Goal: Task Accomplishment & Management: Use online tool/utility

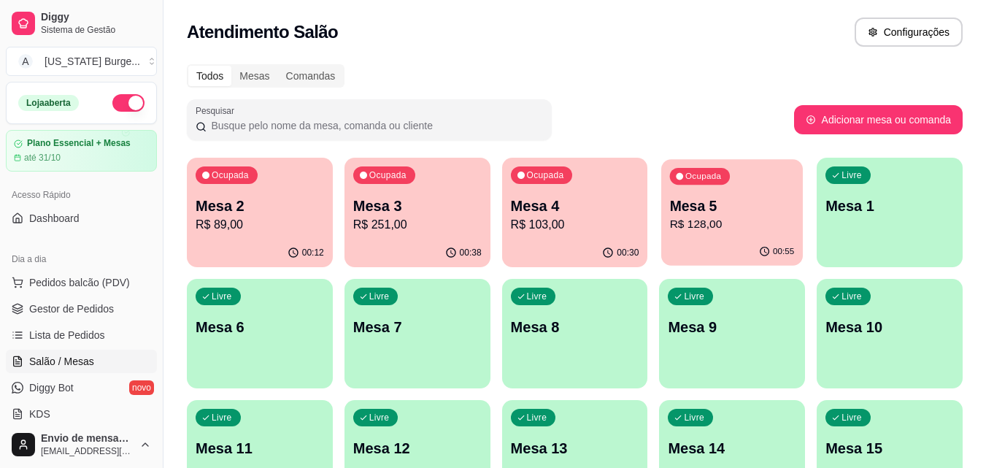
click at [698, 246] on div "00:55" at bounding box center [732, 252] width 142 height 28
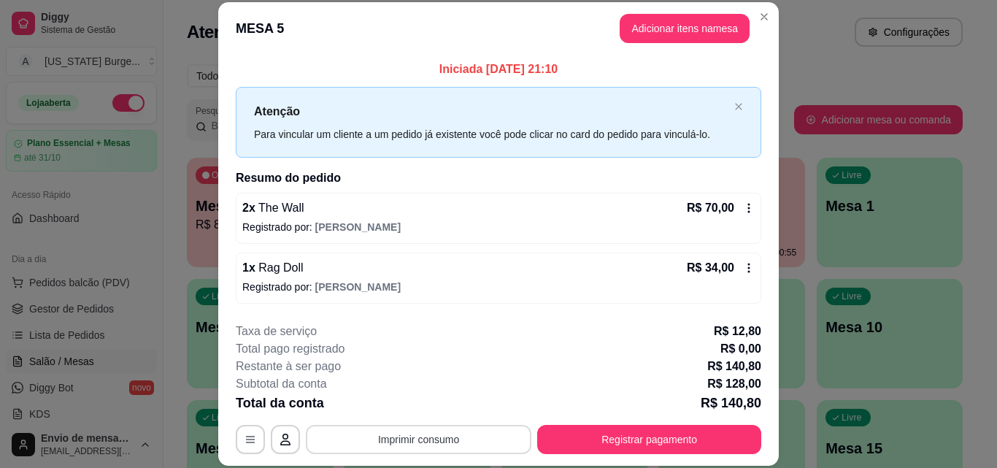
click at [450, 433] on button "Imprimir consumo" at bounding box center [418, 439] width 225 height 29
click at [407, 405] on button "Epson" at bounding box center [417, 405] width 102 height 23
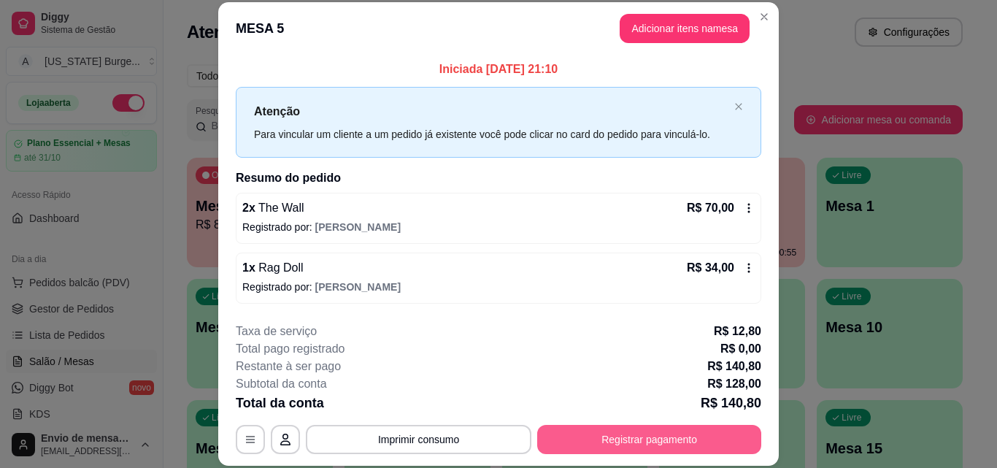
click at [582, 446] on button "Registrar pagamento" at bounding box center [649, 439] width 224 height 29
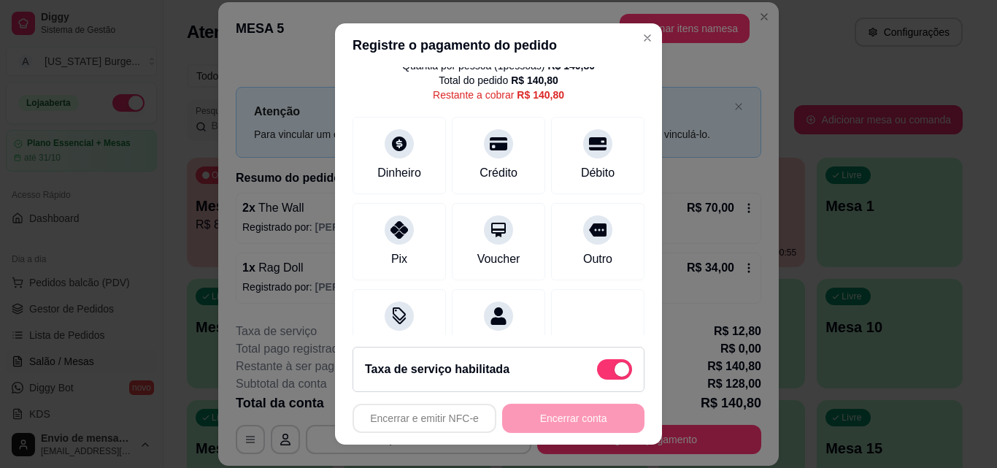
scroll to position [122, 0]
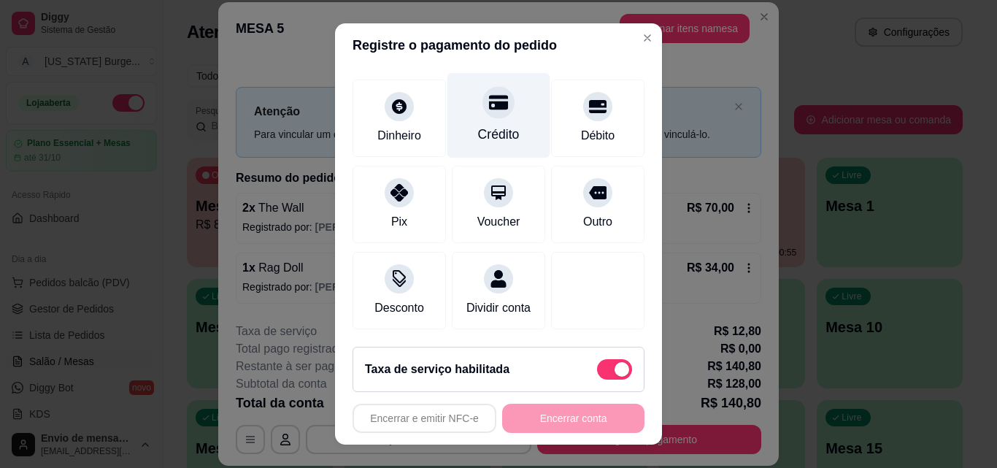
click at [478, 125] on div "Crédito" at bounding box center [499, 134] width 42 height 19
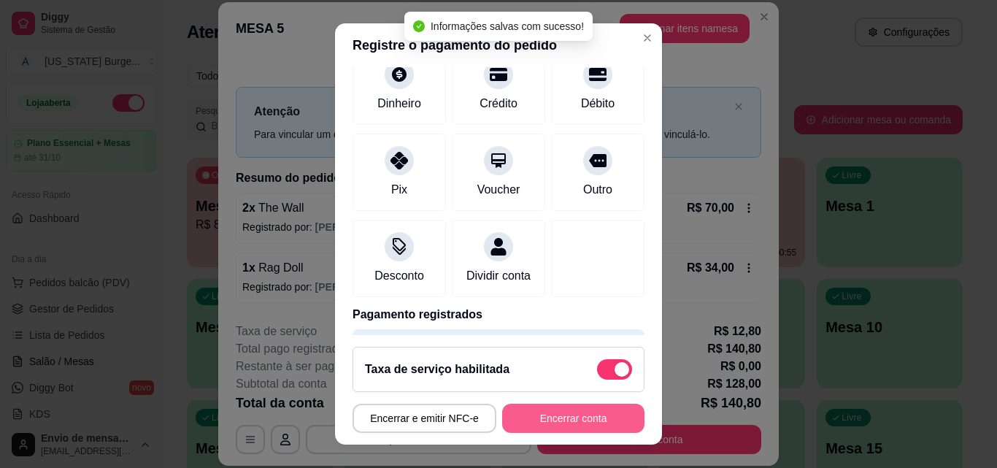
type input "R$ 0,00"
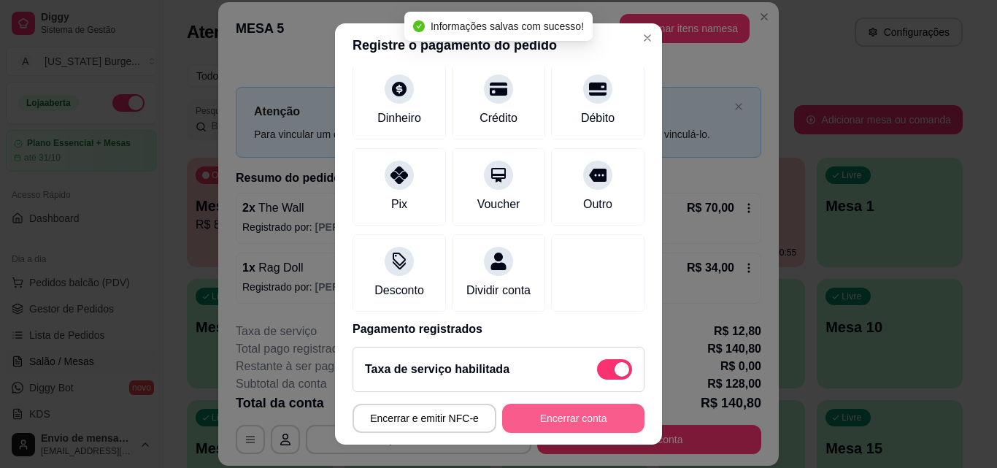
click at [554, 424] on button "Encerrar conta" at bounding box center [573, 417] width 142 height 29
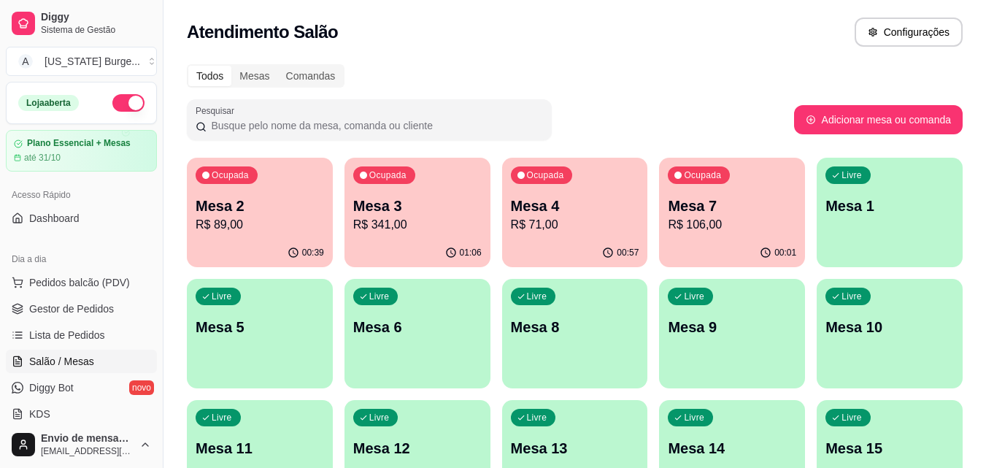
click at [393, 233] on div "Ocupada Mesa 3 R$ 341,00" at bounding box center [417, 198] width 146 height 81
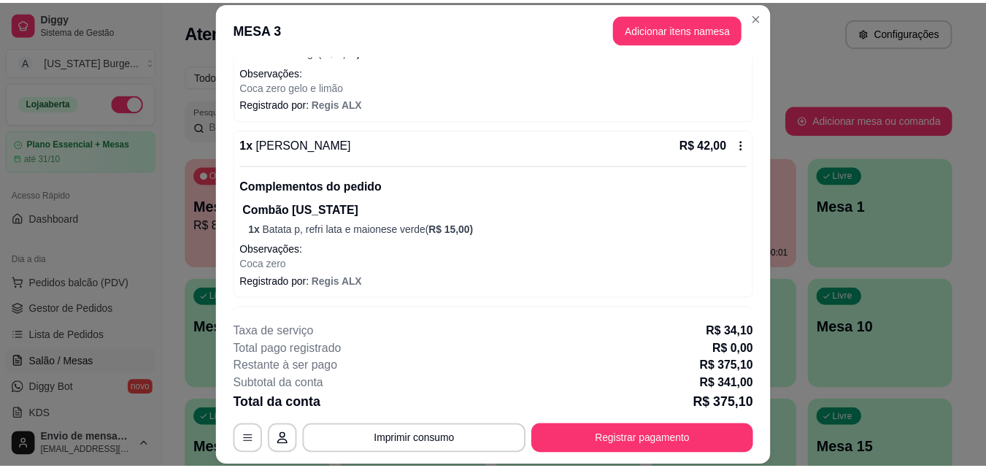
scroll to position [285, 0]
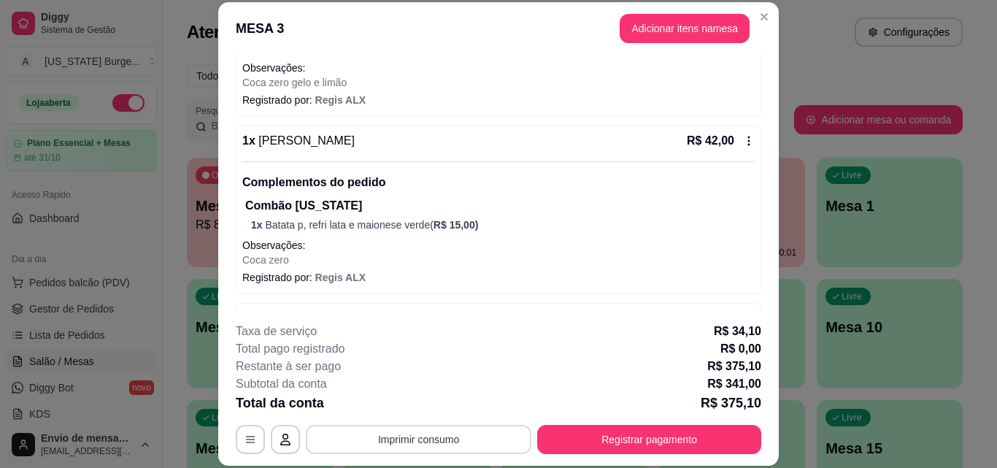
click at [434, 437] on button "Imprimir consumo" at bounding box center [418, 439] width 225 height 29
click at [436, 395] on button "Epson" at bounding box center [418, 405] width 106 height 23
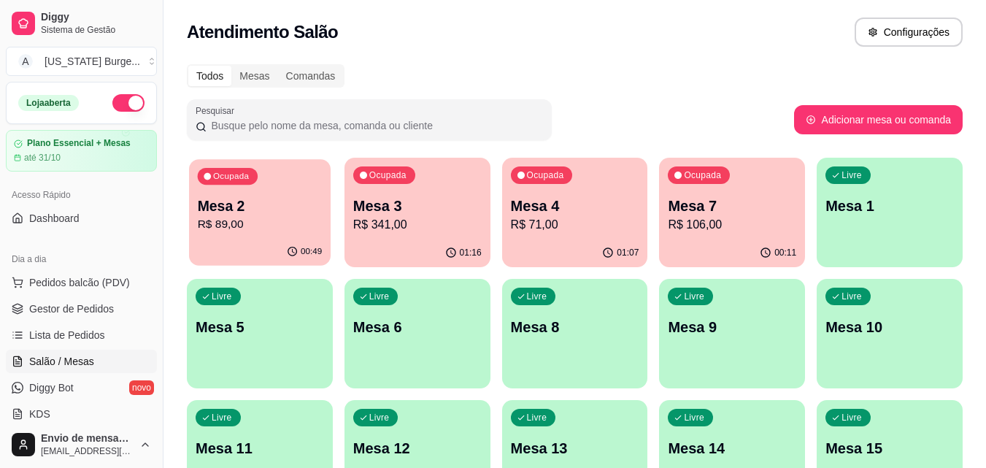
click at [262, 233] on div "Ocupada Mesa 2 R$ 89,00" at bounding box center [260, 198] width 142 height 79
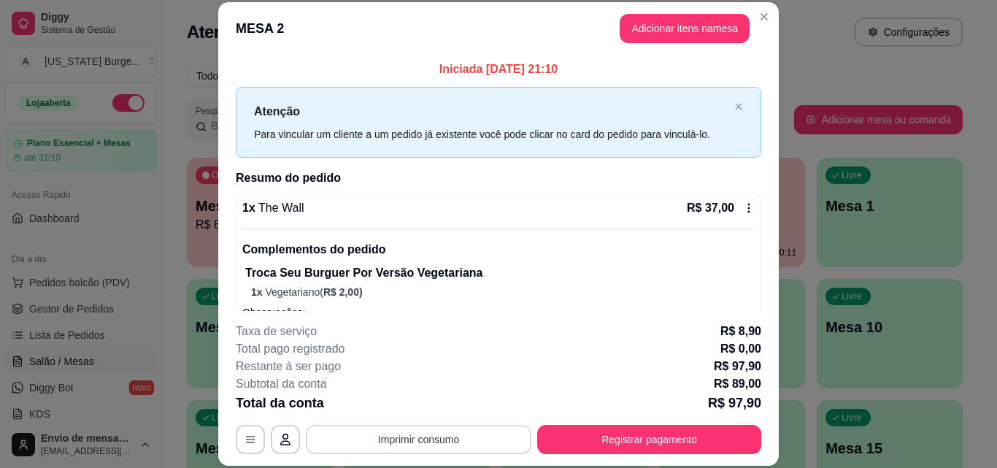
click at [427, 434] on button "Imprimir consumo" at bounding box center [418, 439] width 225 height 29
click at [413, 403] on button "Epson" at bounding box center [418, 405] width 106 height 23
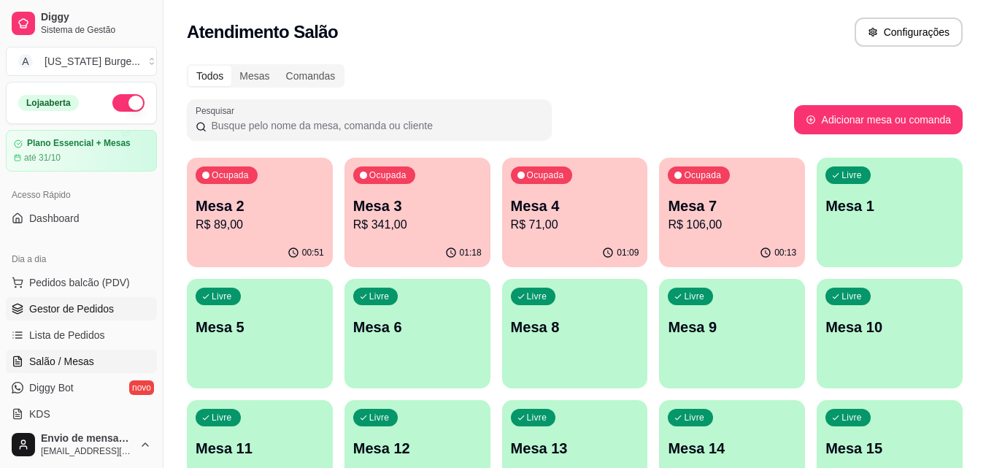
click at [74, 298] on link "Gestor de Pedidos" at bounding box center [81, 308] width 151 height 23
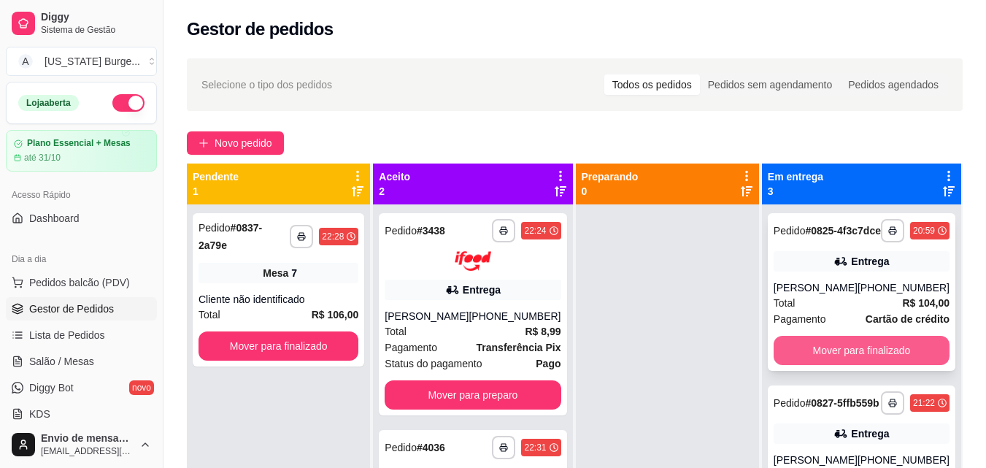
click at [793, 365] on button "Mover para finalizado" at bounding box center [861, 350] width 176 height 29
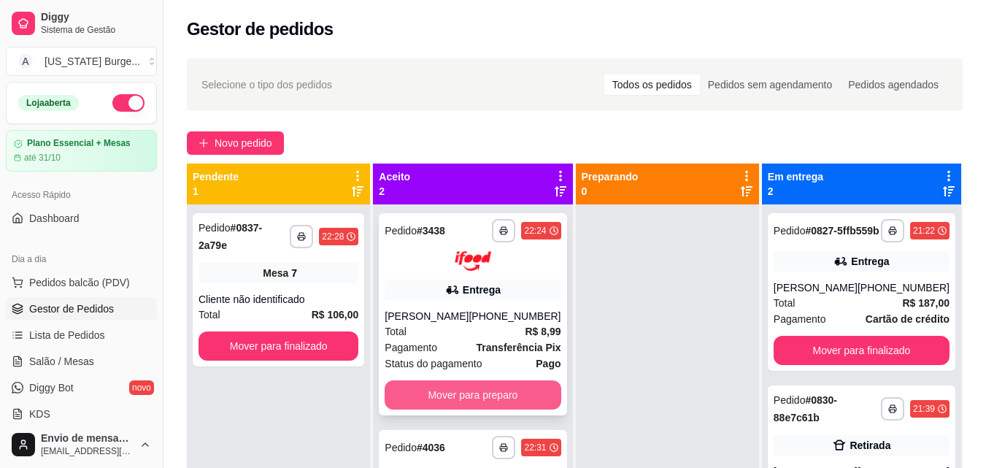
click at [487, 395] on button "Mover para preparo" at bounding box center [472, 394] width 176 height 29
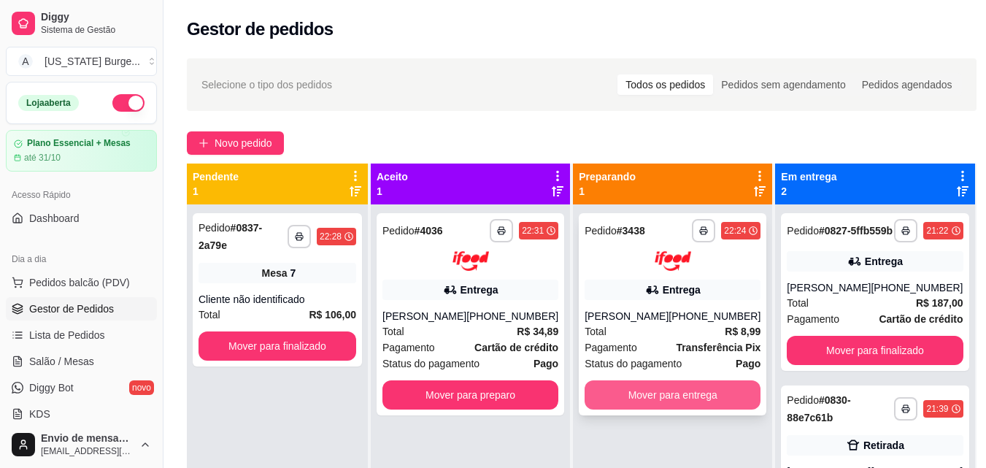
click at [659, 388] on button "Mover para entrega" at bounding box center [672, 394] width 176 height 29
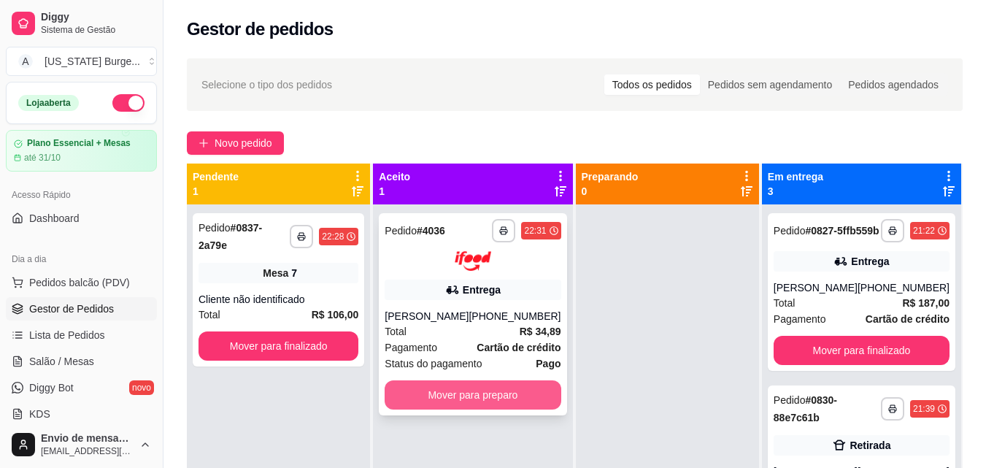
click at [510, 409] on button "Mover para preparo" at bounding box center [472, 394] width 176 height 29
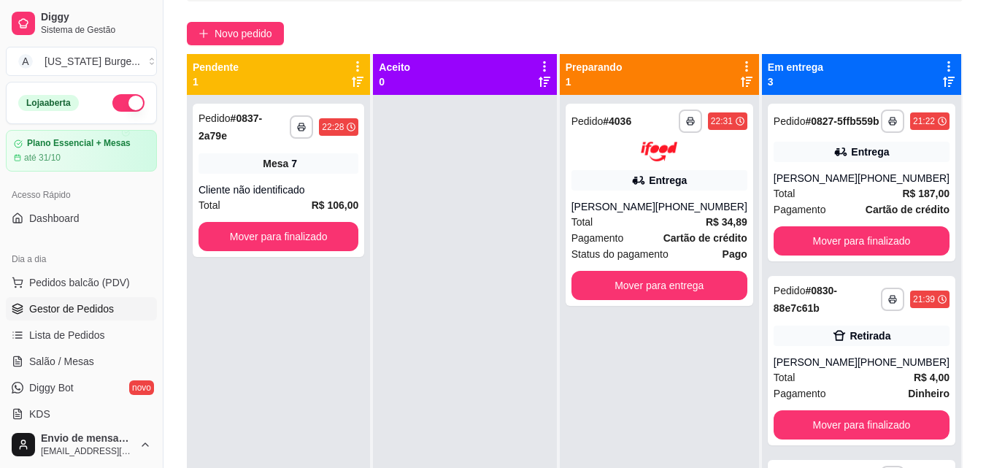
scroll to position [113, 0]
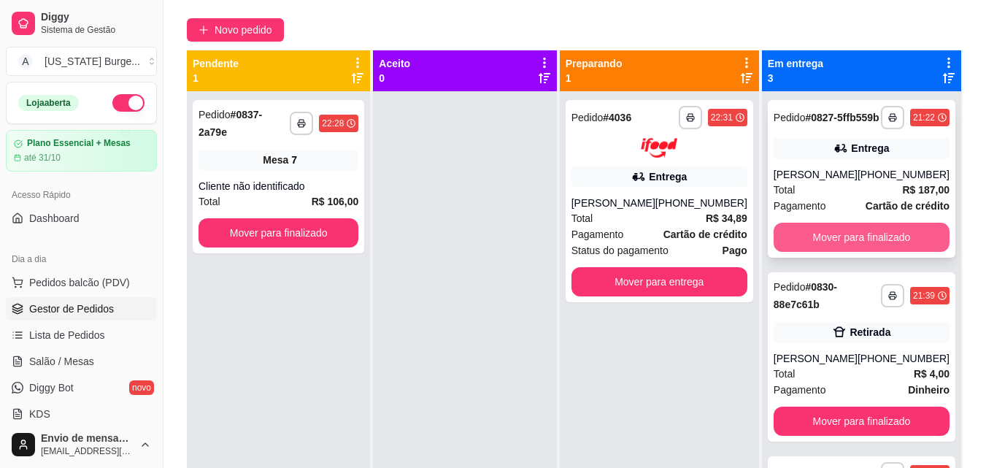
click at [862, 252] on button "Mover para finalizado" at bounding box center [861, 237] width 176 height 29
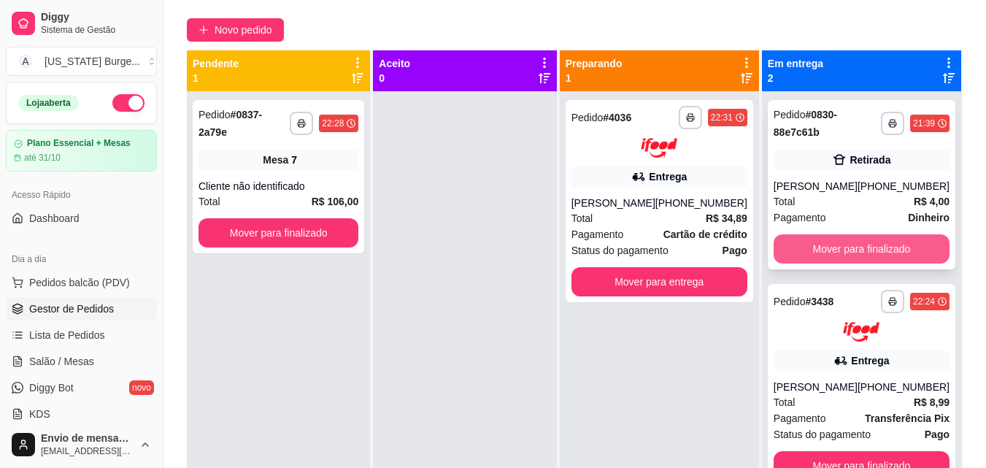
click at [846, 244] on button "Mover para finalizado" at bounding box center [861, 248] width 176 height 29
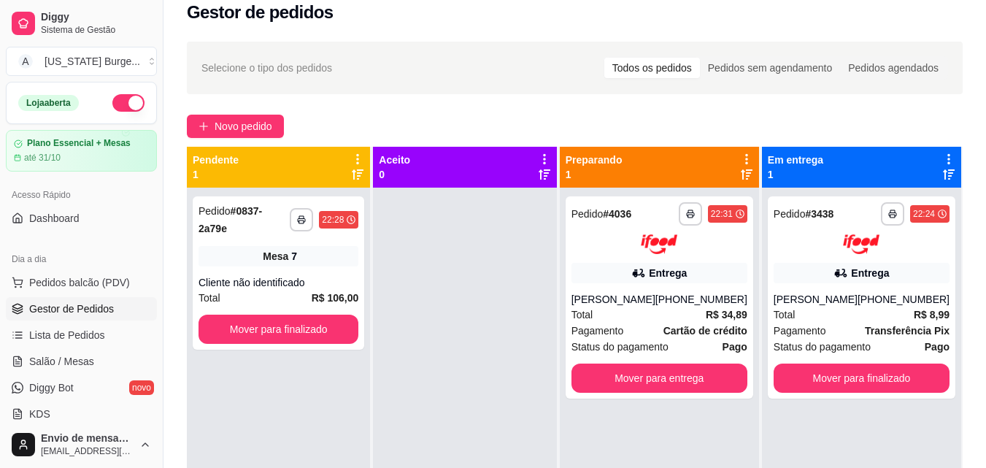
scroll to position [12, 0]
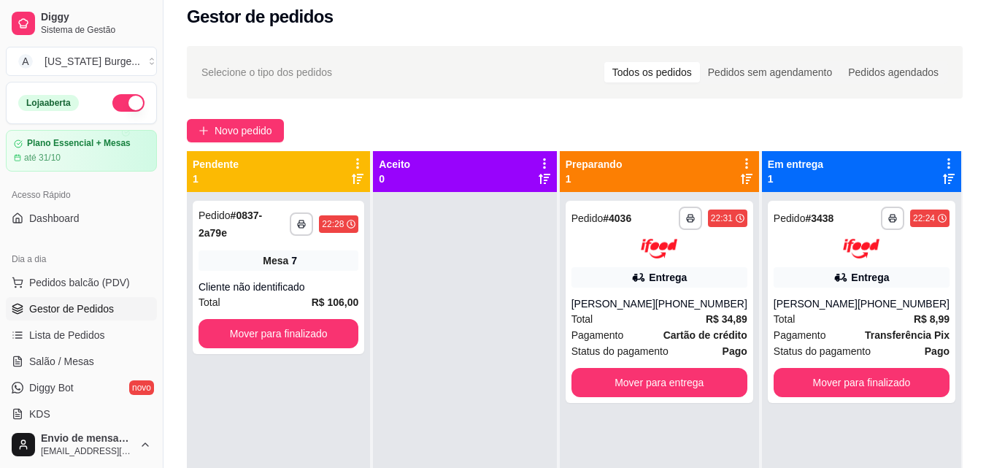
click at [125, 94] on button "button" at bounding box center [128, 103] width 32 height 18
click at [47, 369] on link "Salão / Mesas" at bounding box center [81, 360] width 151 height 23
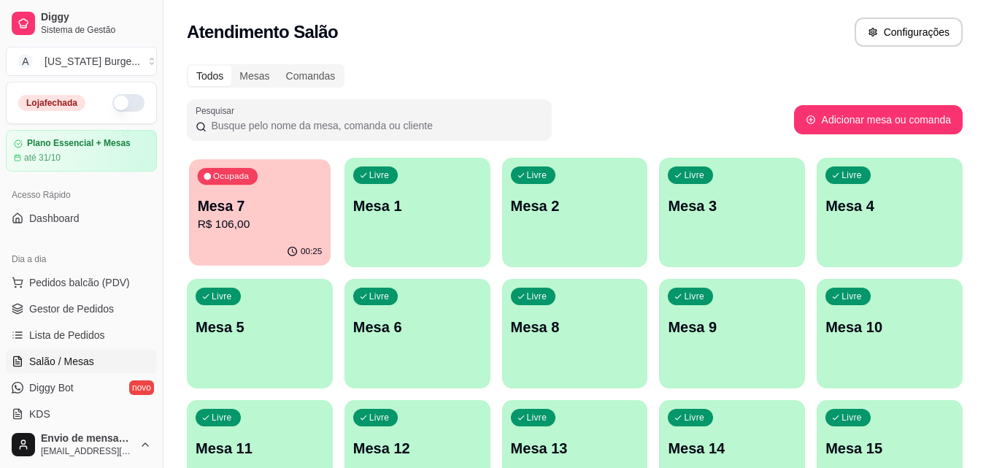
click at [260, 212] on p "Mesa 7" at bounding box center [260, 206] width 125 height 20
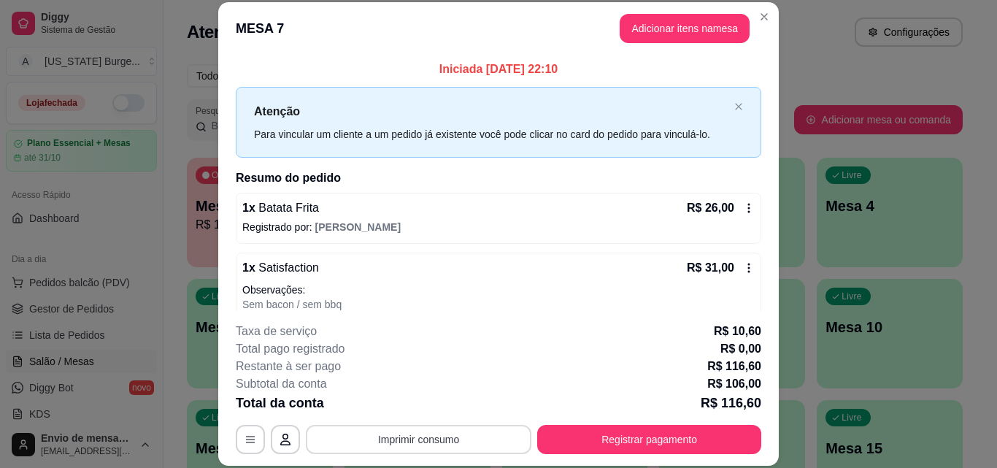
click at [419, 428] on button "Imprimir consumo" at bounding box center [418, 439] width 225 height 29
click at [398, 406] on button "Epson" at bounding box center [418, 405] width 106 height 23
